Goal: Task Accomplishment & Management: Manage account settings

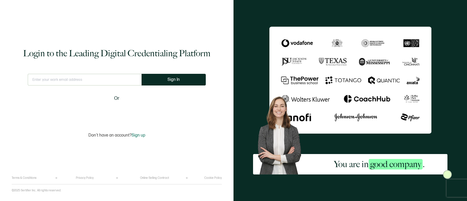
click at [96, 79] on input "text" at bounding box center [85, 80] width 114 height 12
type input "[PERSON_NAME][EMAIL_ADDRESS][PERSON_NAME][DOMAIN_NAME]"
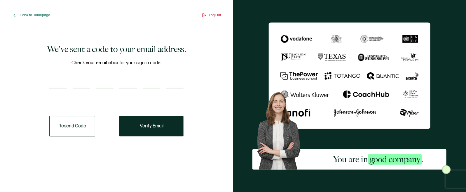
click at [60, 80] on input "number" at bounding box center [57, 83] width 17 height 12
type input "2"
type input "7"
type input "8"
type input "5"
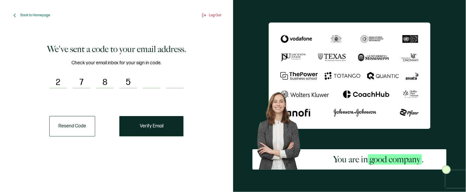
type input "9"
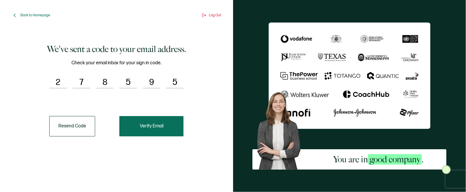
type input "5"
click at [158, 122] on button "Verify Email" at bounding box center [151, 126] width 64 height 20
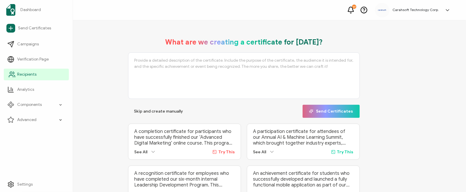
click at [14, 77] on icon at bounding box center [11, 74] width 7 height 7
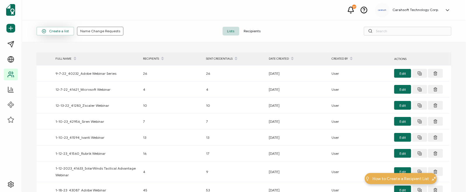
click at [61, 29] on span "Create a list" at bounding box center [55, 31] width 27 height 4
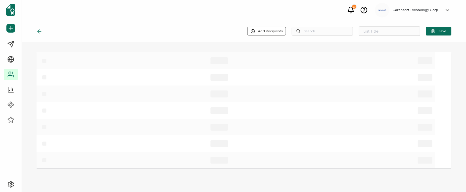
type input "List 1633"
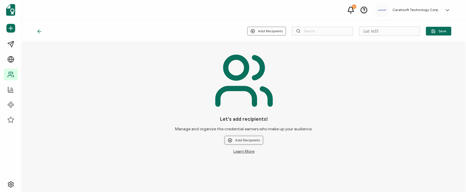
click at [248, 139] on button "Add Recipients" at bounding box center [244, 140] width 38 height 9
click at [272, 155] on span "Upload New Recipients" at bounding box center [256, 156] width 38 height 4
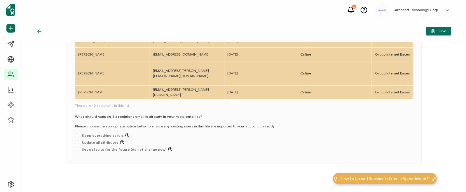
scroll to position [40, 0]
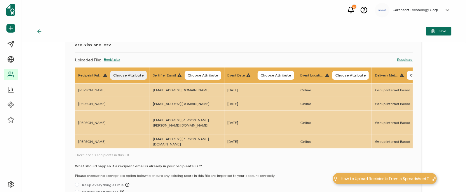
click at [128, 79] on button "Choose Attribute" at bounding box center [128, 75] width 36 height 9
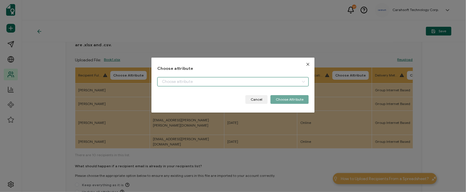
click at [183, 78] on input "dialog" at bounding box center [232, 81] width 151 height 9
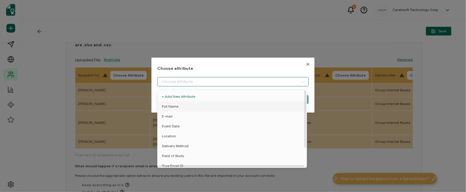
click at [192, 108] on li "Full Name" at bounding box center [233, 107] width 154 height 10
type input "Full Name"
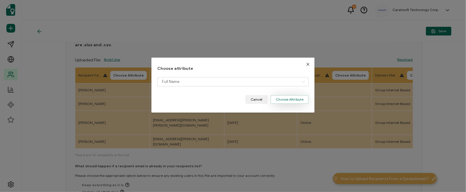
click at [284, 100] on button "Choose Attribute" at bounding box center [289, 99] width 38 height 9
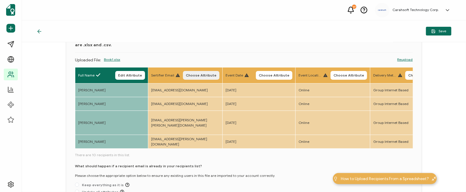
click at [201, 77] on span "Choose Attribute" at bounding box center [201, 75] width 31 height 3
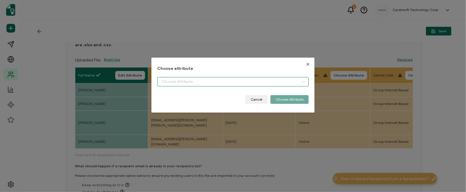
click at [220, 79] on input "dialog" at bounding box center [232, 81] width 151 height 9
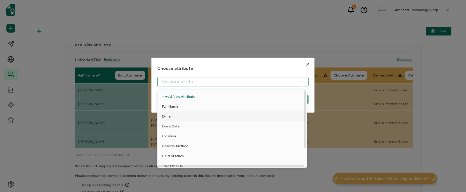
click at [187, 114] on li "E-mail" at bounding box center [233, 117] width 154 height 10
type input "E-mail"
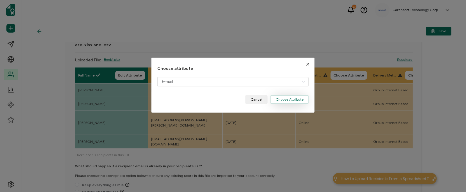
click at [279, 98] on button "Choose Attribute" at bounding box center [289, 99] width 38 height 9
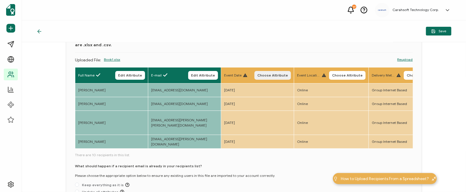
click at [269, 74] on span "Choose Attribute" at bounding box center [272, 75] width 31 height 3
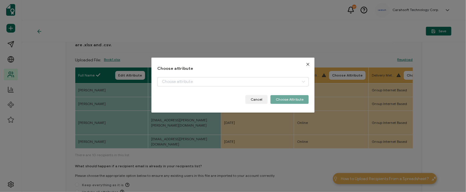
click at [246, 87] on div "dialog" at bounding box center [232, 86] width 151 height 18
click at [236, 83] on input "dialog" at bounding box center [232, 81] width 151 height 9
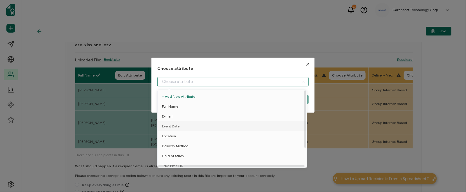
click at [208, 122] on li "Event Date" at bounding box center [233, 127] width 154 height 10
type input "Event Date"
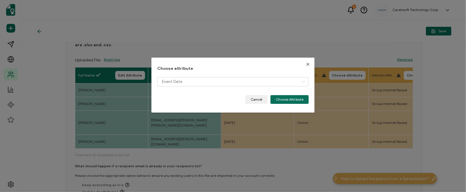
click at [292, 94] on div "Event Date" at bounding box center [232, 86] width 151 height 18
click at [292, 99] on button "Choose Attribute" at bounding box center [289, 99] width 38 height 9
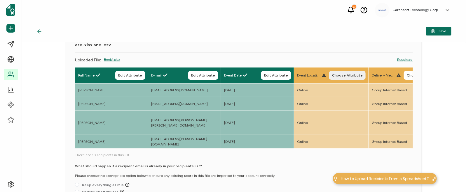
click at [344, 75] on span "Choose Attribute" at bounding box center [347, 75] width 31 height 3
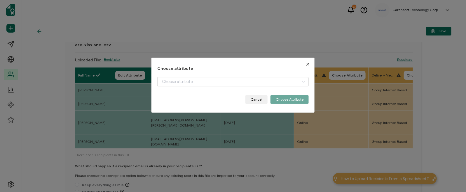
click at [265, 87] on div "dialog" at bounding box center [232, 86] width 151 height 18
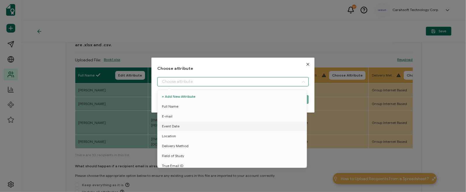
click at [263, 86] on input "dialog" at bounding box center [232, 81] width 151 height 9
click at [216, 133] on li "Location" at bounding box center [233, 137] width 154 height 10
type input "Location"
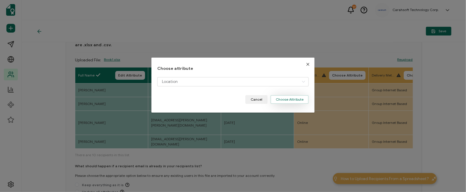
click at [287, 97] on button "Choose Attribute" at bounding box center [289, 99] width 38 height 9
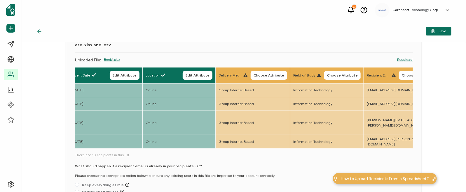
scroll to position [0, 152]
click at [274, 78] on button "Choose Attribute" at bounding box center [268, 75] width 36 height 9
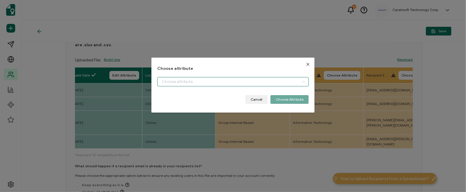
click at [249, 82] on input "dialog" at bounding box center [232, 81] width 151 height 9
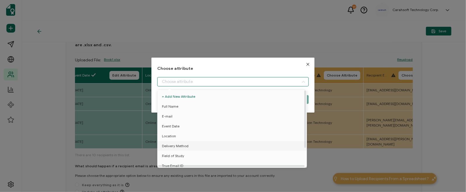
click at [184, 144] on span "Delivery Method" at bounding box center [175, 146] width 27 height 10
type input "Delivery Method"
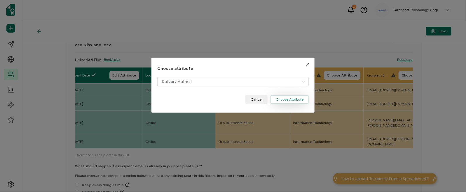
click at [288, 99] on button "Choose Attribute" at bounding box center [289, 99] width 38 height 9
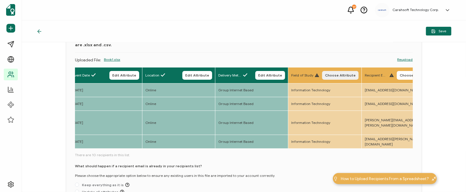
click at [348, 74] on span "Choose Attribute" at bounding box center [340, 75] width 31 height 3
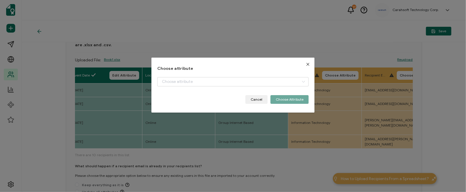
click at [261, 87] on div "dialog" at bounding box center [232, 86] width 151 height 18
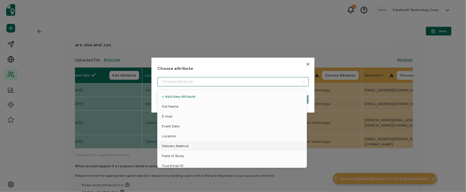
click at [249, 83] on input "dialog" at bounding box center [232, 81] width 151 height 9
click at [185, 154] on li "Field of Study" at bounding box center [233, 156] width 154 height 10
type input "Field of Study"
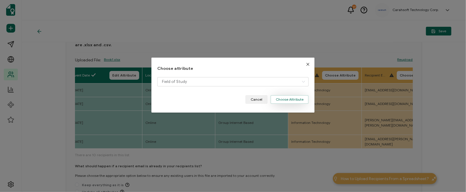
click at [297, 99] on button "Choose Attribute" at bounding box center [289, 99] width 38 height 9
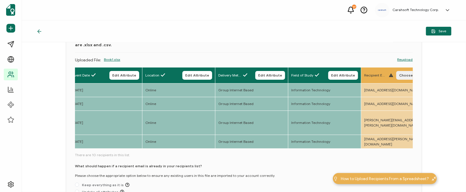
click at [399, 77] on button "Choose Attribute" at bounding box center [414, 75] width 36 height 9
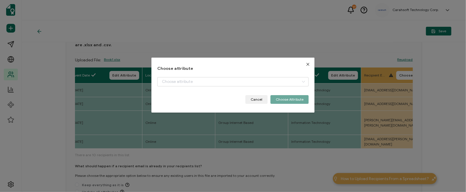
click at [276, 88] on div "dialog" at bounding box center [232, 86] width 151 height 18
click at [262, 84] on input "dialog" at bounding box center [232, 81] width 151 height 9
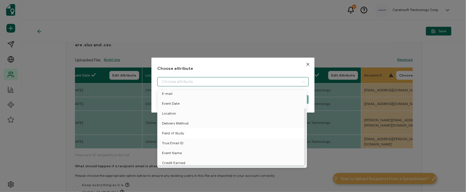
scroll to position [25, 0]
click at [173, 139] on span "True Email ID" at bounding box center [172, 144] width 21 height 10
type input "True Email ID"
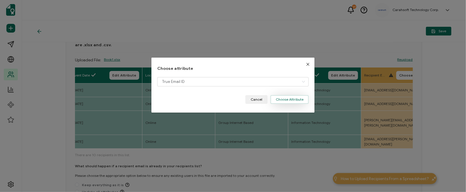
click at [299, 98] on button "Choose Attribute" at bounding box center [289, 99] width 38 height 9
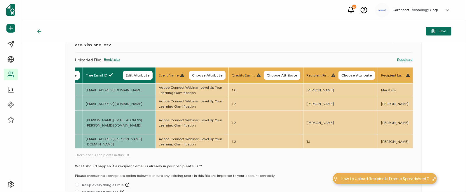
scroll to position [0, 432]
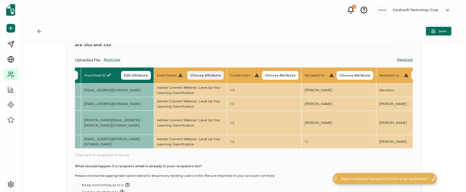
click at [195, 77] on span "Choose Attribute" at bounding box center [205, 75] width 31 height 3
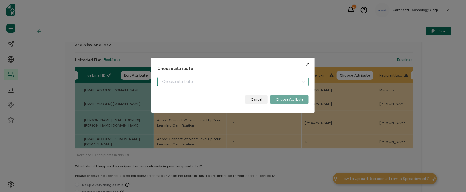
click at [168, 80] on input "dialog" at bounding box center [232, 81] width 151 height 9
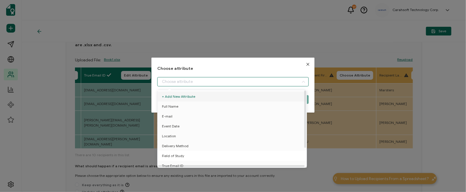
scroll to position [25, 0]
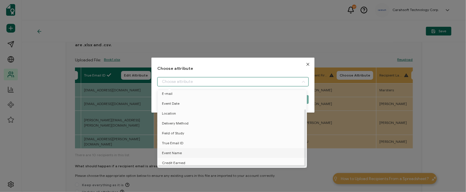
click at [176, 148] on span "Event Name" at bounding box center [172, 153] width 20 height 10
type input "Event Name"
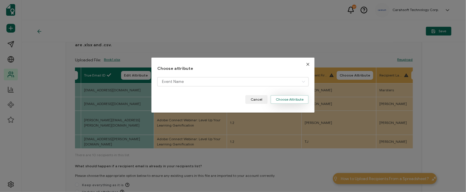
click at [278, 99] on button "Choose Attribute" at bounding box center [289, 99] width 38 height 9
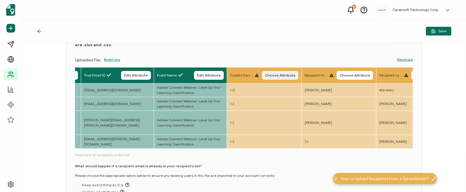
click at [271, 74] on span "Choose Attribute" at bounding box center [280, 75] width 31 height 3
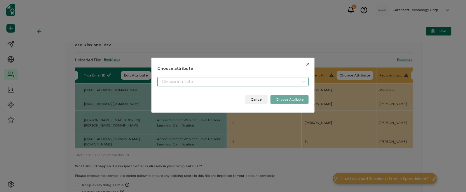
click at [224, 81] on input "dialog" at bounding box center [232, 81] width 151 height 9
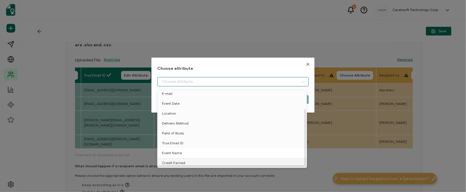
click at [176, 154] on span "Event Name" at bounding box center [172, 153] width 20 height 10
click at [176, 161] on span "Credit Earned" at bounding box center [173, 163] width 23 height 10
type input "Credit Earned"
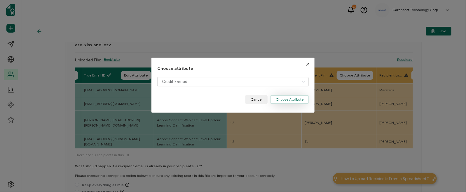
click at [281, 99] on button "Choose Attribute" at bounding box center [289, 99] width 38 height 9
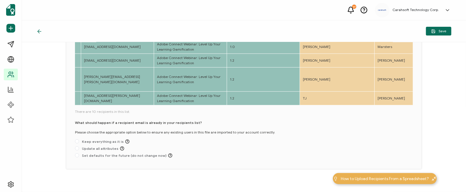
scroll to position [83, 0]
click at [97, 148] on span "Update all attributes" at bounding box center [101, 148] width 45 height 4
click at [79, 148] on input "Update all attributes" at bounding box center [77, 148] width 4 height 5
radio input "true"
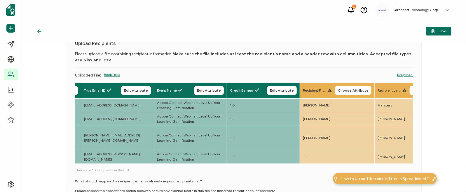
scroll to position [24, 0]
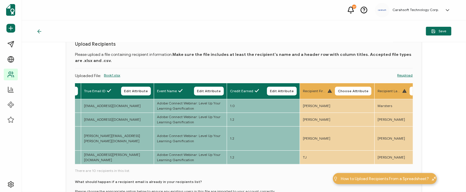
click at [436, 35] on button "Save" at bounding box center [438, 31] width 25 height 9
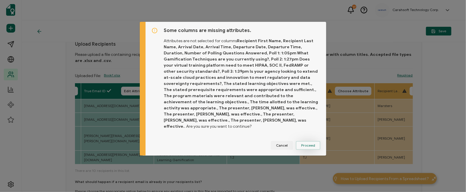
click at [316, 145] on button "Proceed" at bounding box center [308, 145] width 24 height 9
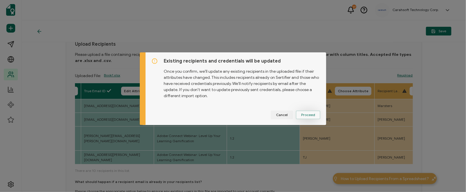
click at [302, 118] on button "Proceed" at bounding box center [308, 115] width 24 height 9
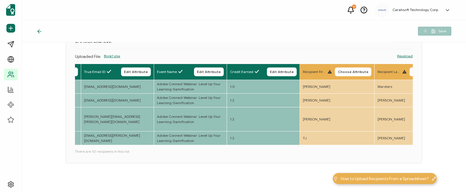
scroll to position [44, 0]
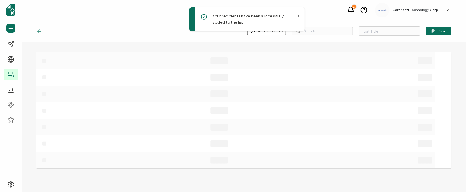
type input "List 1633"
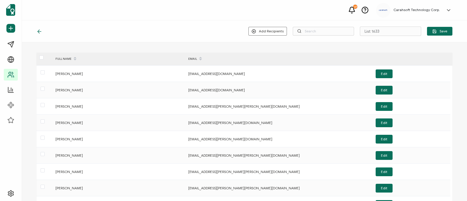
click at [37, 31] on icon at bounding box center [39, 32] width 6 height 6
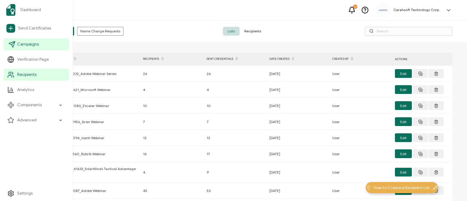
click at [31, 41] on span "Campaigns" at bounding box center [28, 44] width 22 height 6
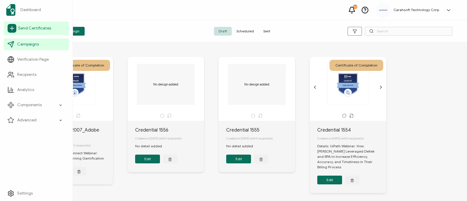
click at [15, 26] on icon at bounding box center [12, 28] width 9 height 9
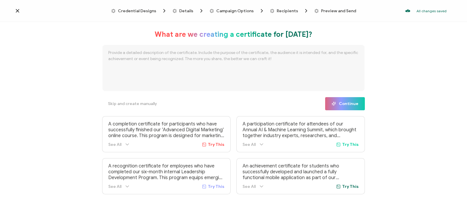
click at [275, 10] on div "Recipients" at bounding box center [281, 11] width 23 height 6
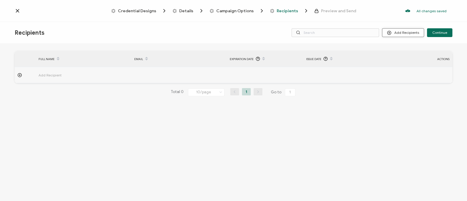
click at [415, 36] on button "Add Recipients" at bounding box center [403, 32] width 42 height 9
click at [424, 50] on span "Upload Recipients" at bounding box center [410, 48] width 29 height 4
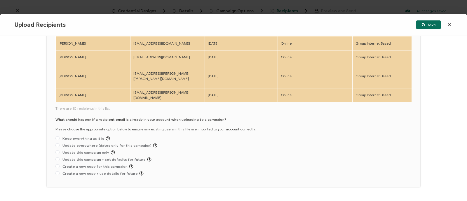
scroll to position [80, 0]
click at [69, 8] on div "Upload Recipients Save Upload Recipients Please upload a file containing recipi…" at bounding box center [233, 100] width 467 height 201
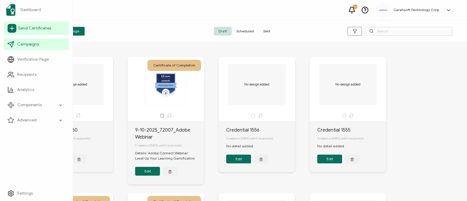
click at [37, 30] on span "Send Certificates" at bounding box center [34, 28] width 33 height 6
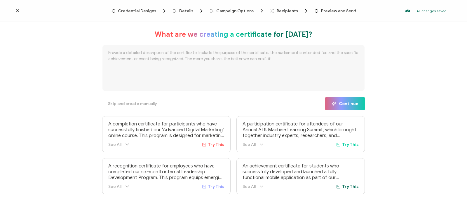
click at [279, 10] on span "Recipients" at bounding box center [286, 11] width 21 height 4
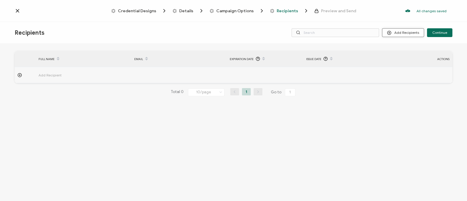
click at [411, 29] on button "Add Recipients" at bounding box center [403, 32] width 42 height 9
click at [404, 66] on span "Import From List" at bounding box center [409, 67] width 27 height 4
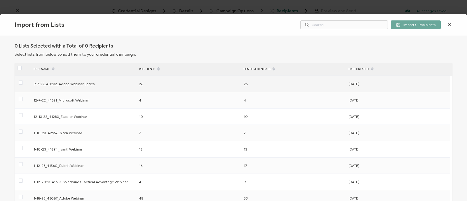
click at [94, 83] on div "9-7-22_40232_Adobe Webinar Series" at bounding box center [83, 83] width 105 height 7
click at [20, 83] on span at bounding box center [21, 82] width 4 height 4
click at [23, 80] on input "checkbox" at bounding box center [23, 80] width 0 height 0
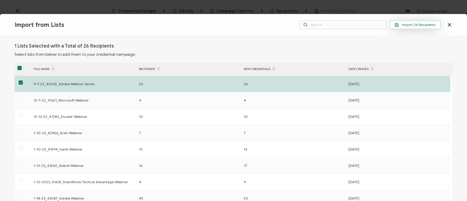
click at [420, 28] on button "Import 26 Recipients" at bounding box center [414, 24] width 51 height 9
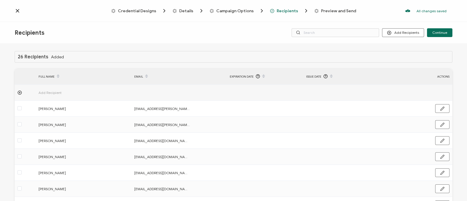
click at [3, 51] on div "26 Recipients Added FULL NAME EMAIL Expiration Date Issue Date ACTIONS Add Reci…" at bounding box center [233, 123] width 467 height 159
click at [15, 12] on icon at bounding box center [18, 11] width 6 height 6
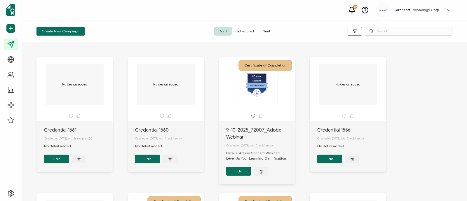
click at [136, 22] on div "Create New Campaign Draft Scheduled Sent" at bounding box center [244, 31] width 445 height 22
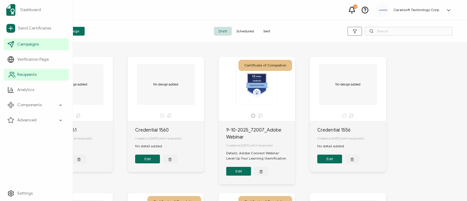
click at [24, 73] on span "Recipients" at bounding box center [26, 75] width 19 height 6
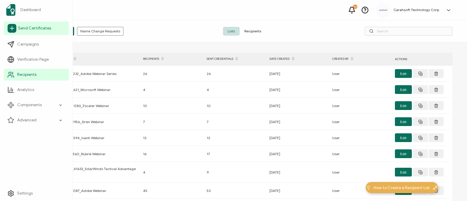
click at [38, 28] on span "Send Certificates" at bounding box center [34, 28] width 33 height 6
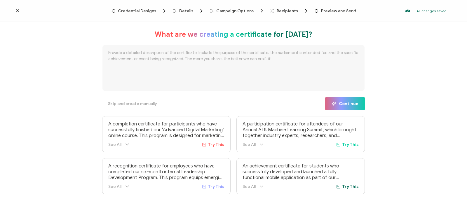
click at [285, 10] on span "Recipients" at bounding box center [286, 11] width 21 height 4
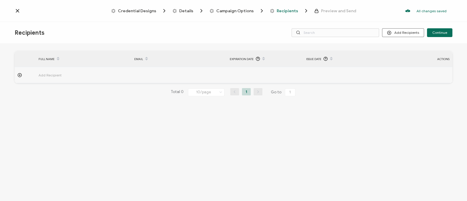
click at [466, 66] on div "FULL NAME EMAIL Expiration Date Issue Date ACTIONS Add Recipient FULL NAME EMAI…" at bounding box center [233, 123] width 467 height 159
click at [416, 34] on button "Add Recipients" at bounding box center [403, 32] width 42 height 9
click at [410, 65] on span "Import From List" at bounding box center [409, 67] width 27 height 4
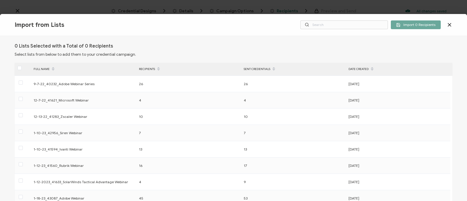
click at [34, 12] on div "Import from Lists Import 0 Recipients 0 Lists Selected with a Total of 0 Recipi…" at bounding box center [233, 100] width 467 height 201
click at [17, 8] on div "Import from Lists Import 0 Recipients 0 Lists Selected with a Total of 0 Recipi…" at bounding box center [233, 100] width 467 height 201
click at [451, 22] on icon at bounding box center [449, 25] width 6 height 6
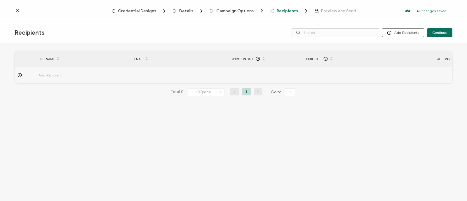
click at [11, 10] on div "Credential Designs Details Campaign Options Recipients Preview and Send All cha…" at bounding box center [233, 11] width 467 height 22
click at [14, 11] on div "Credential Designs Details Campaign Options Recipients Preview and Send All cha…" at bounding box center [233, 11] width 467 height 22
click at [19, 10] on icon at bounding box center [18, 11] width 6 height 6
